Goal: Transaction & Acquisition: Obtain resource

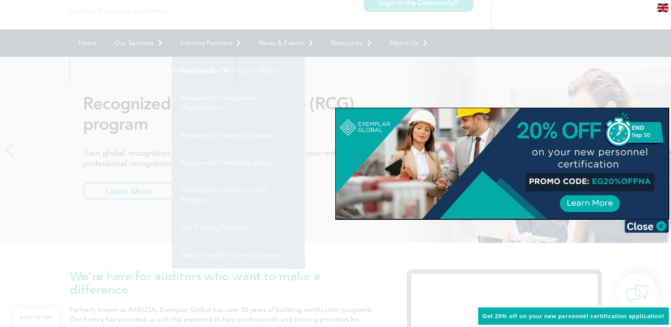
scroll to position [89, 0]
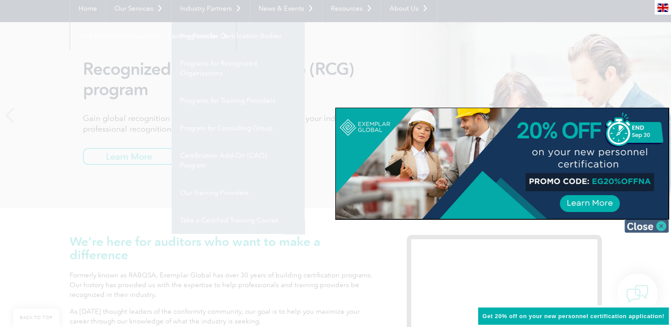
click at [660, 227] on img at bounding box center [646, 225] width 44 height 13
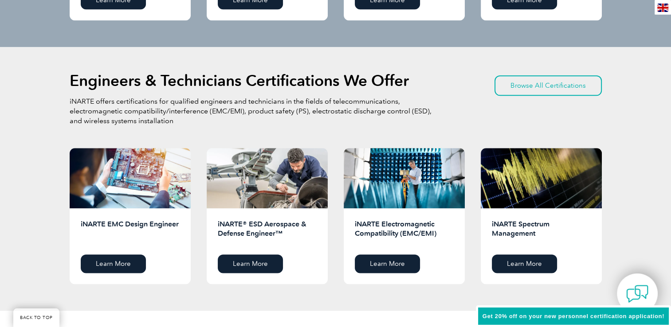
scroll to position [886, 0]
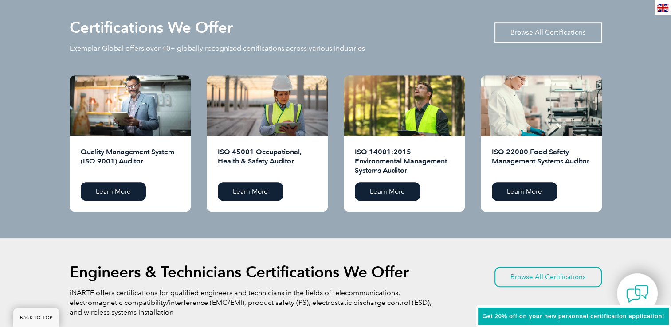
click at [559, 33] on link "Browse All Certifications" at bounding box center [547, 32] width 107 height 20
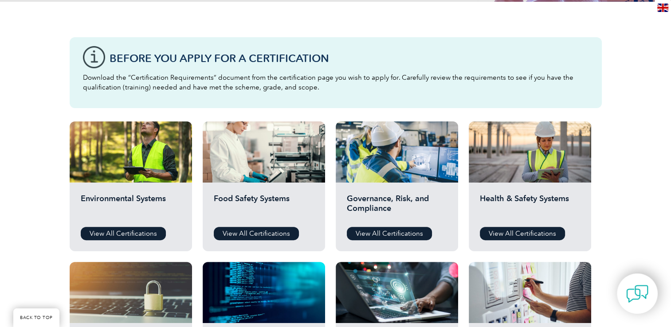
scroll to position [222, 0]
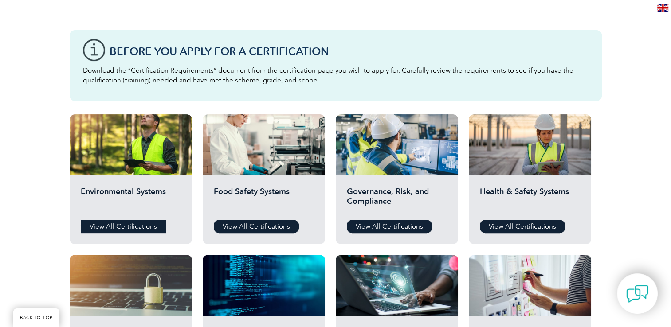
click at [122, 220] on link "View All Certifications" at bounding box center [123, 226] width 85 height 13
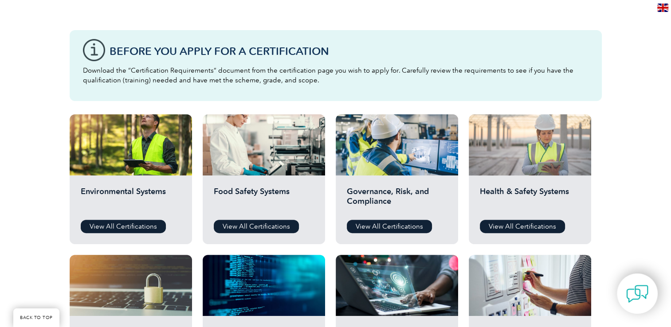
scroll to position [0, 0]
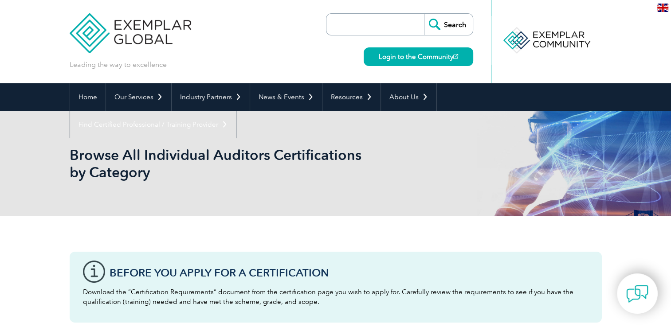
click at [335, 27] on input "search" at bounding box center [377, 24] width 93 height 21
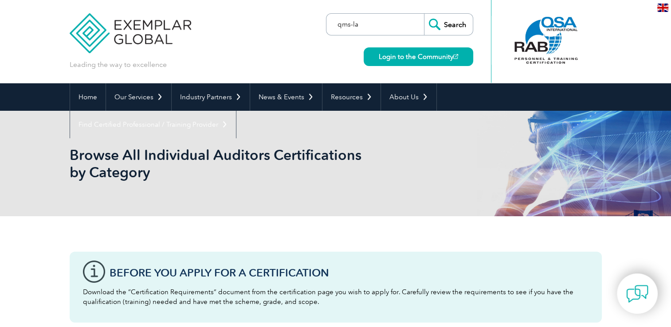
type input "qms-la"
click at [424, 14] on input "Search" at bounding box center [448, 24] width 49 height 21
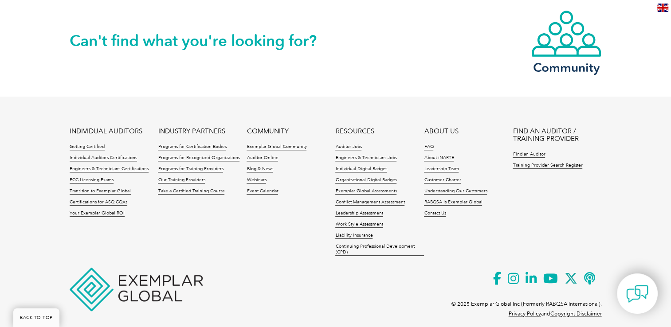
scroll to position [791, 0]
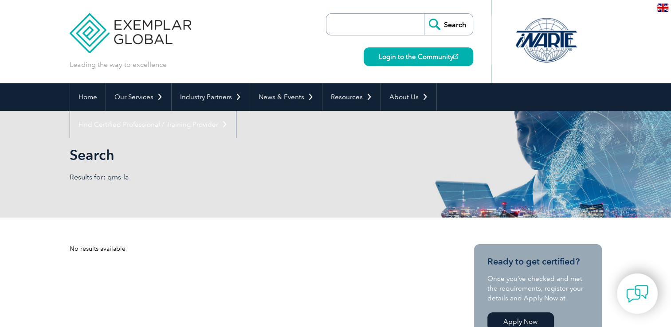
click at [392, 22] on input "search" at bounding box center [377, 24] width 93 height 21
paste input "ISO 9001 Quality Management System Lead Auditor"
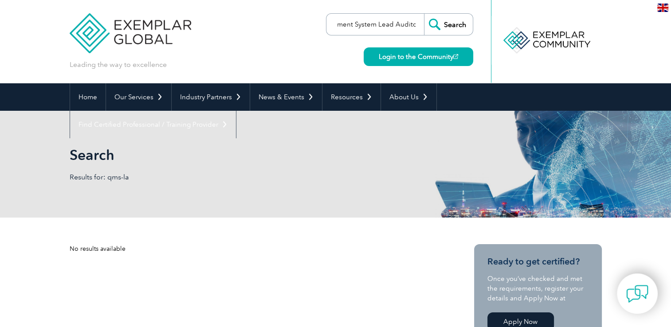
type input "ISO 9001 Quality Management System Lead Auditor"
click at [445, 24] on input "Search" at bounding box center [448, 24] width 49 height 21
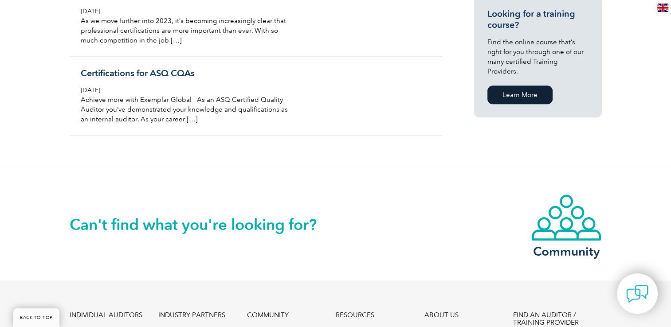
scroll to position [665, 0]
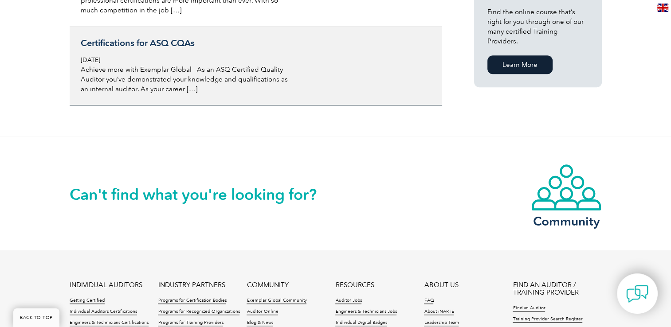
click at [142, 47] on h3 "Certifications for ASQ CQAs" at bounding box center [186, 43] width 210 height 11
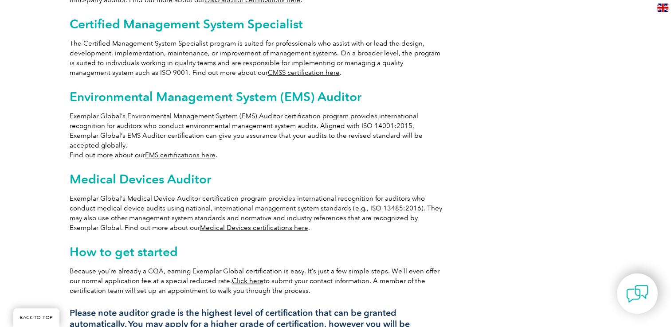
scroll to position [304, 0]
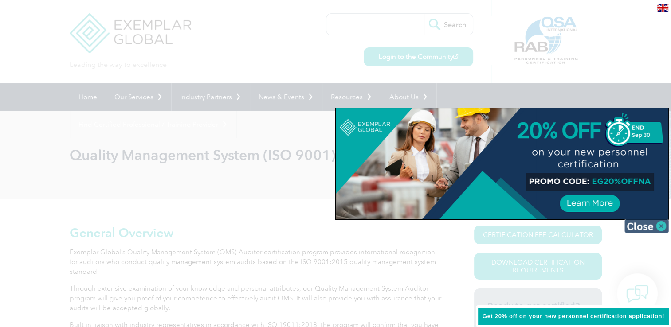
click at [665, 224] on img at bounding box center [646, 225] width 44 height 13
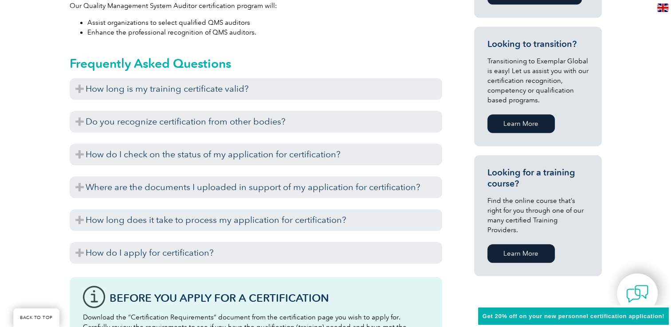
scroll to position [532, 0]
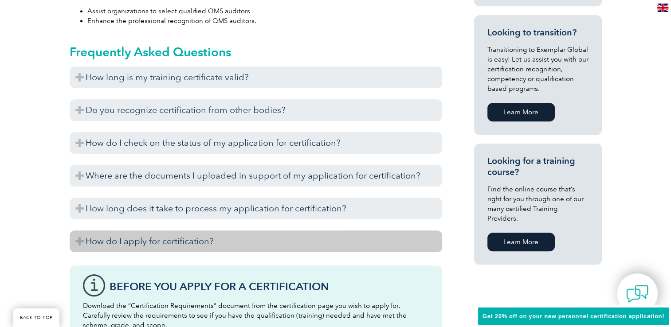
click at [207, 244] on h3 "How do I apply for certification?" at bounding box center [256, 241] width 372 height 22
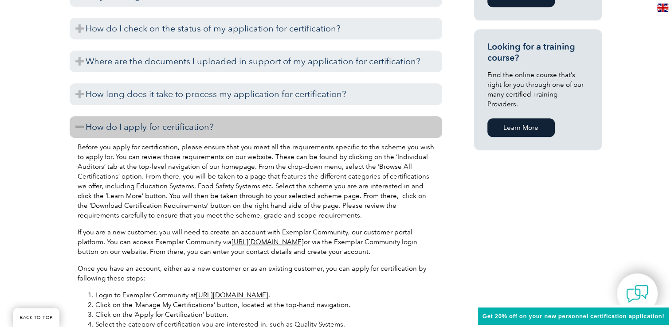
scroll to position [665, 0]
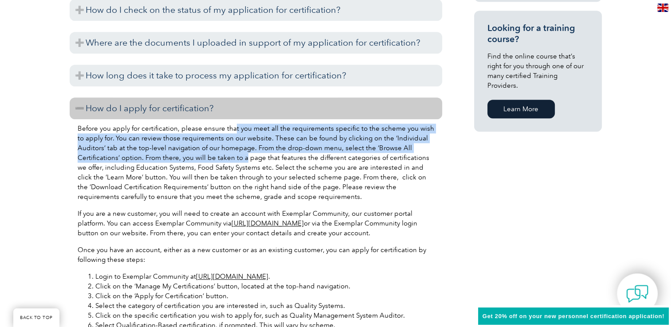
drag, startPoint x: 232, startPoint y: 130, endPoint x: 243, endPoint y: 161, distance: 32.9
click at [243, 161] on p "Before you apply for certification, please ensure that you meet all the require…" at bounding box center [256, 163] width 356 height 78
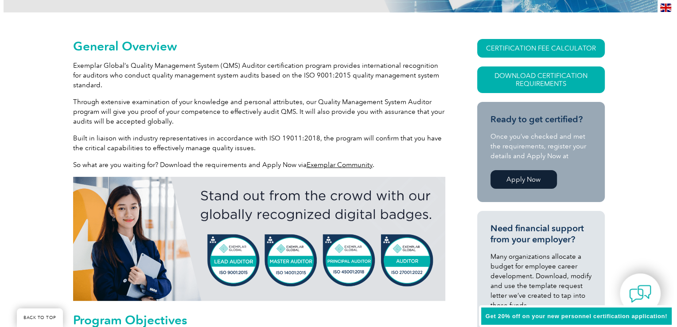
scroll to position [89, 0]
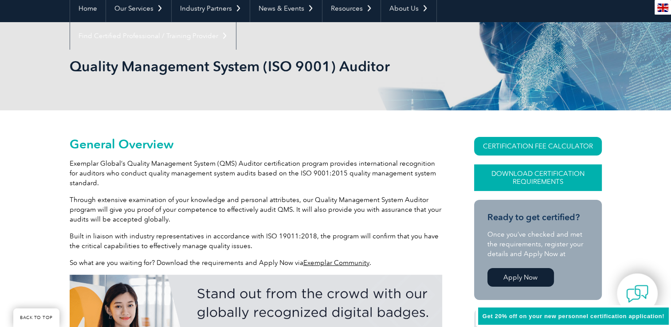
click at [557, 182] on link "Download Certification Requirements" at bounding box center [538, 177] width 128 height 27
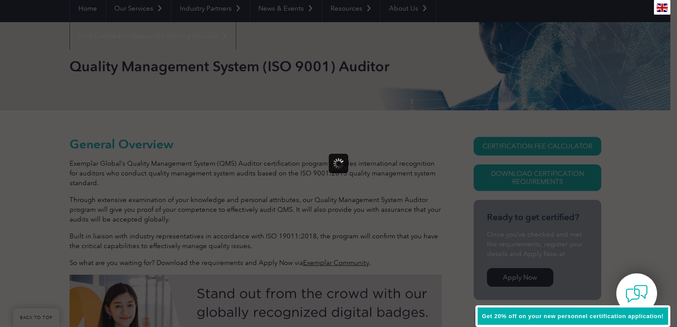
scroll to position [0, 0]
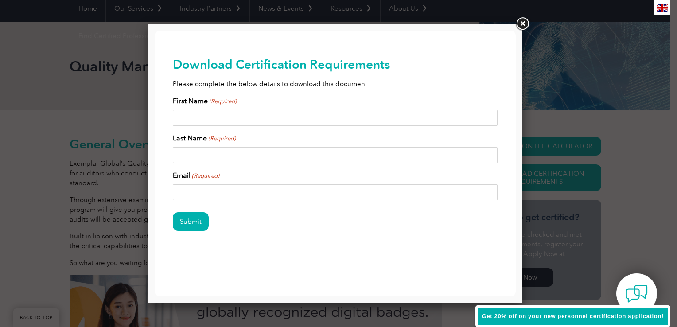
click at [340, 122] on input "First Name (Required)" at bounding box center [335, 118] width 325 height 16
type input "[PERSON_NAME]"
type input "[PERSON_NAME][EMAIL_ADDRESS][DOMAIN_NAME]"
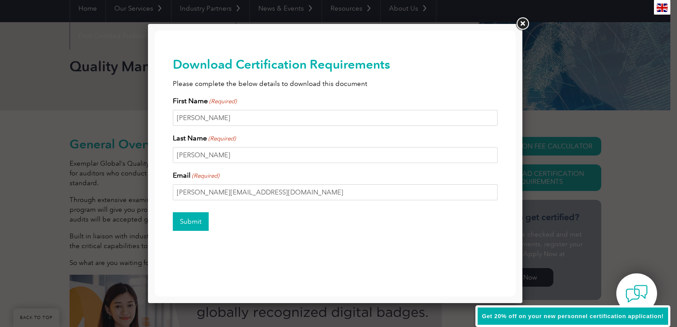
click at [174, 228] on input "Submit" at bounding box center [191, 221] width 36 height 19
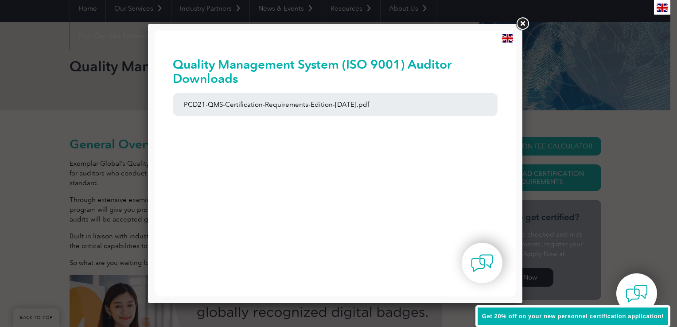
click at [525, 19] on link at bounding box center [523, 24] width 16 height 16
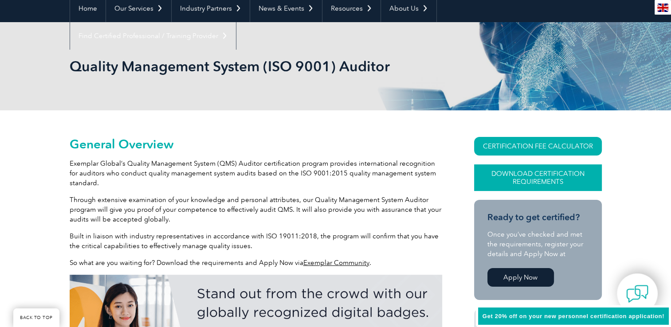
click at [518, 182] on link "Download Certification Requirements" at bounding box center [538, 177] width 128 height 27
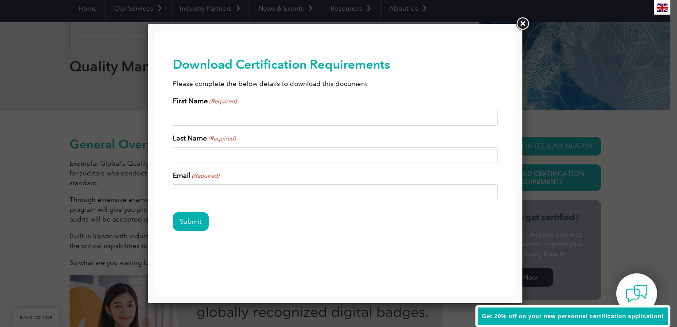
click at [226, 112] on input "First Name (Required)" at bounding box center [335, 118] width 325 height 16
type input "[PERSON_NAME]"
type input "[PERSON_NAME][EMAIL_ADDRESS][DOMAIN_NAME]"
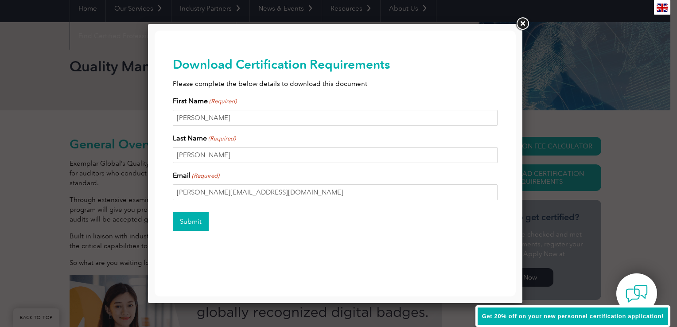
click at [200, 225] on input "Submit" at bounding box center [191, 221] width 36 height 19
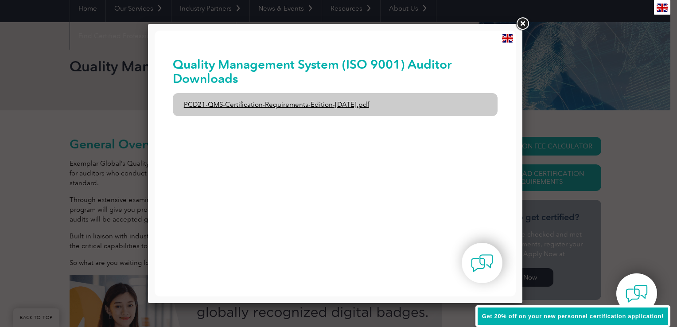
click at [293, 102] on link "PCD21-QMS-Certification-Requirements-Edition-[DATE].pdf" at bounding box center [335, 104] width 325 height 23
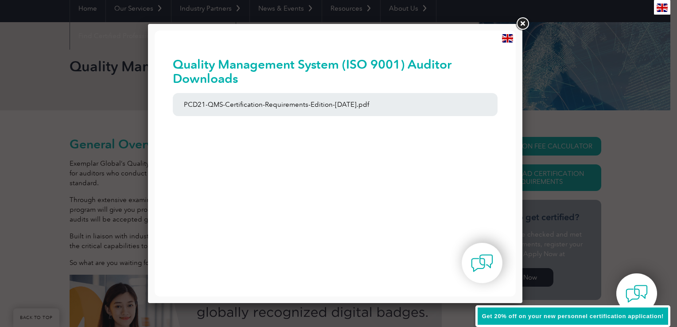
click at [526, 23] on link at bounding box center [523, 24] width 16 height 16
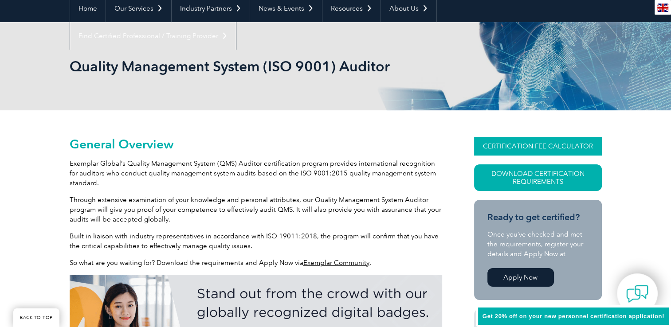
click at [534, 144] on link "CERTIFICATION FEE CALCULATOR" at bounding box center [538, 146] width 128 height 19
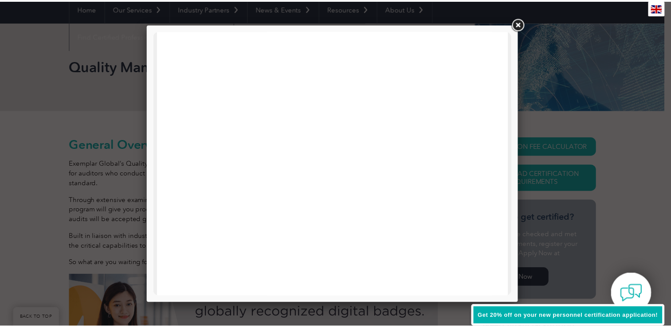
scroll to position [423, 0]
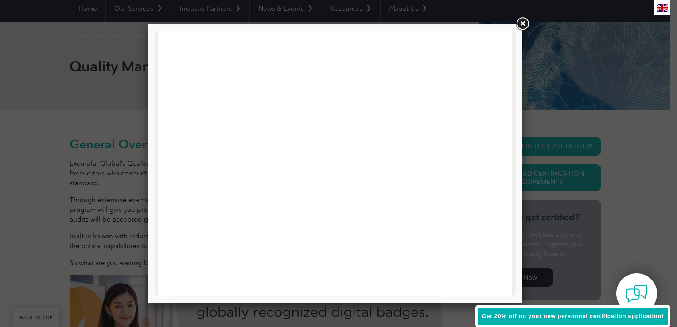
click at [521, 20] on link at bounding box center [523, 24] width 16 height 16
